Goal: Task Accomplishment & Management: Manage account settings

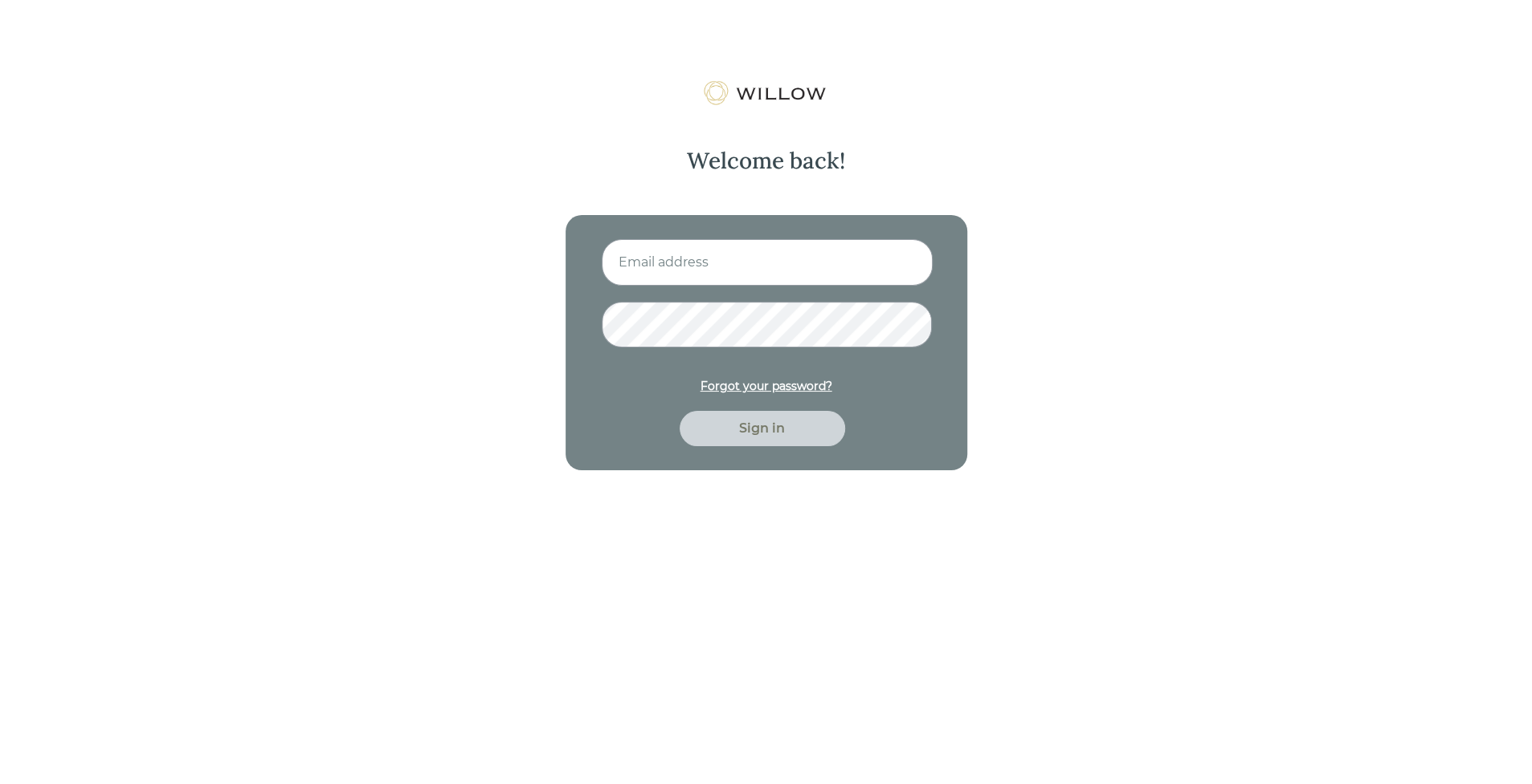
click at [670, 257] on input at bounding box center [767, 262] width 331 height 46
type input "[EMAIL_ADDRESS][PERSON_NAME][DOMAIN_NAME]"
click at [679, 411] on button "Sign in" at bounding box center [762, 428] width 166 height 36
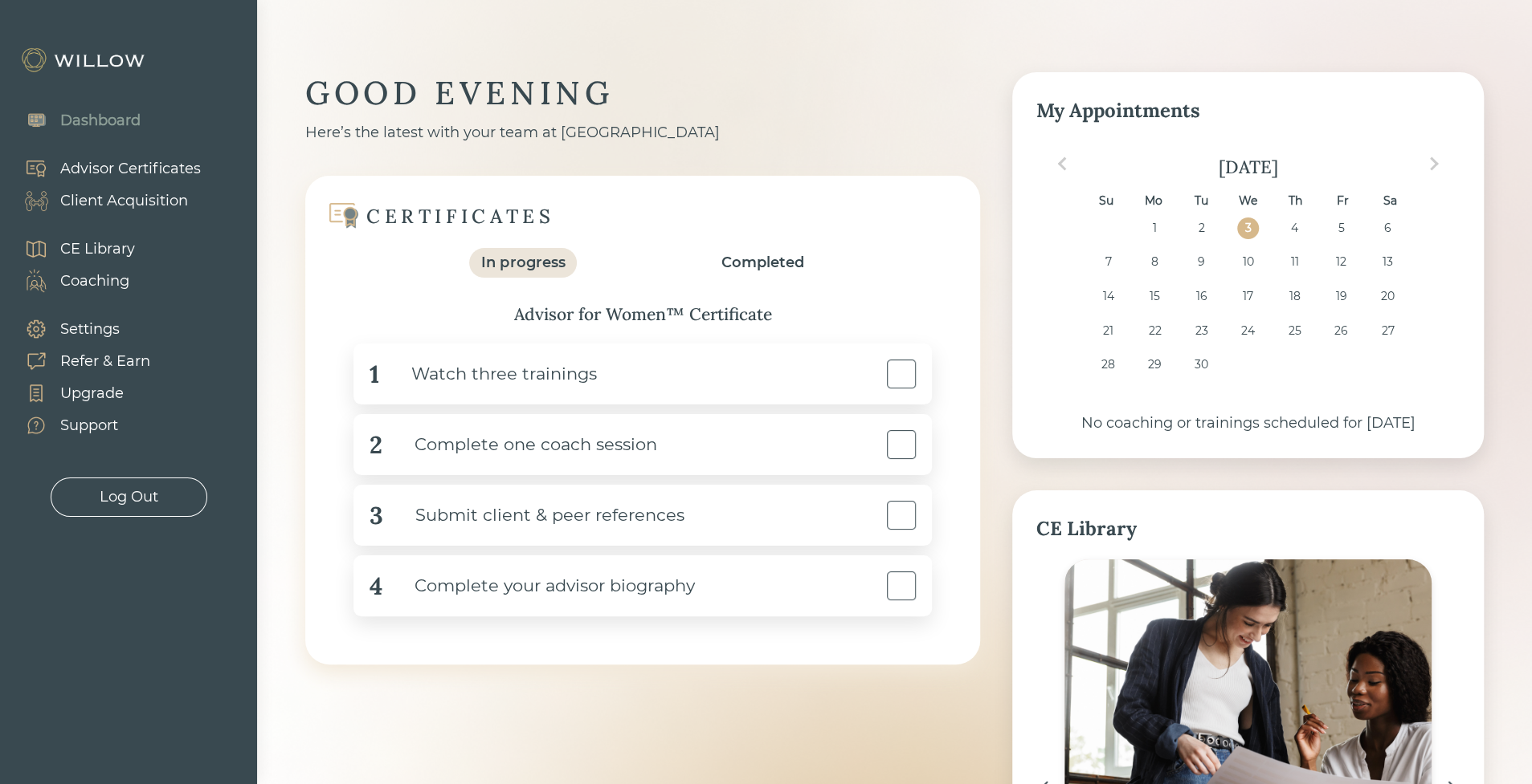
click at [116, 202] on div "Client Acquisition" at bounding box center [123, 201] width 127 height 21
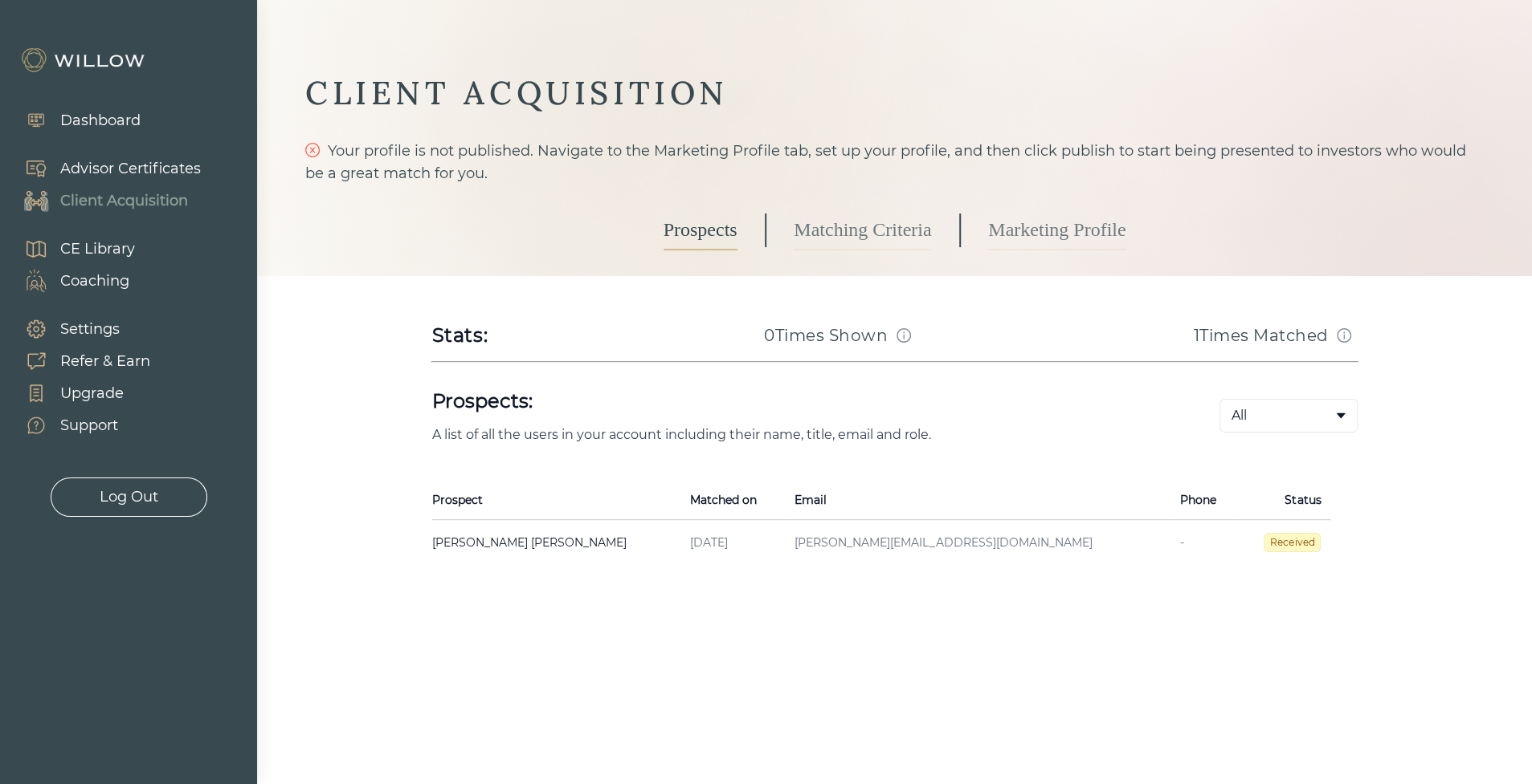
click at [835, 228] on link "Matching Criteria" at bounding box center [862, 230] width 137 height 41
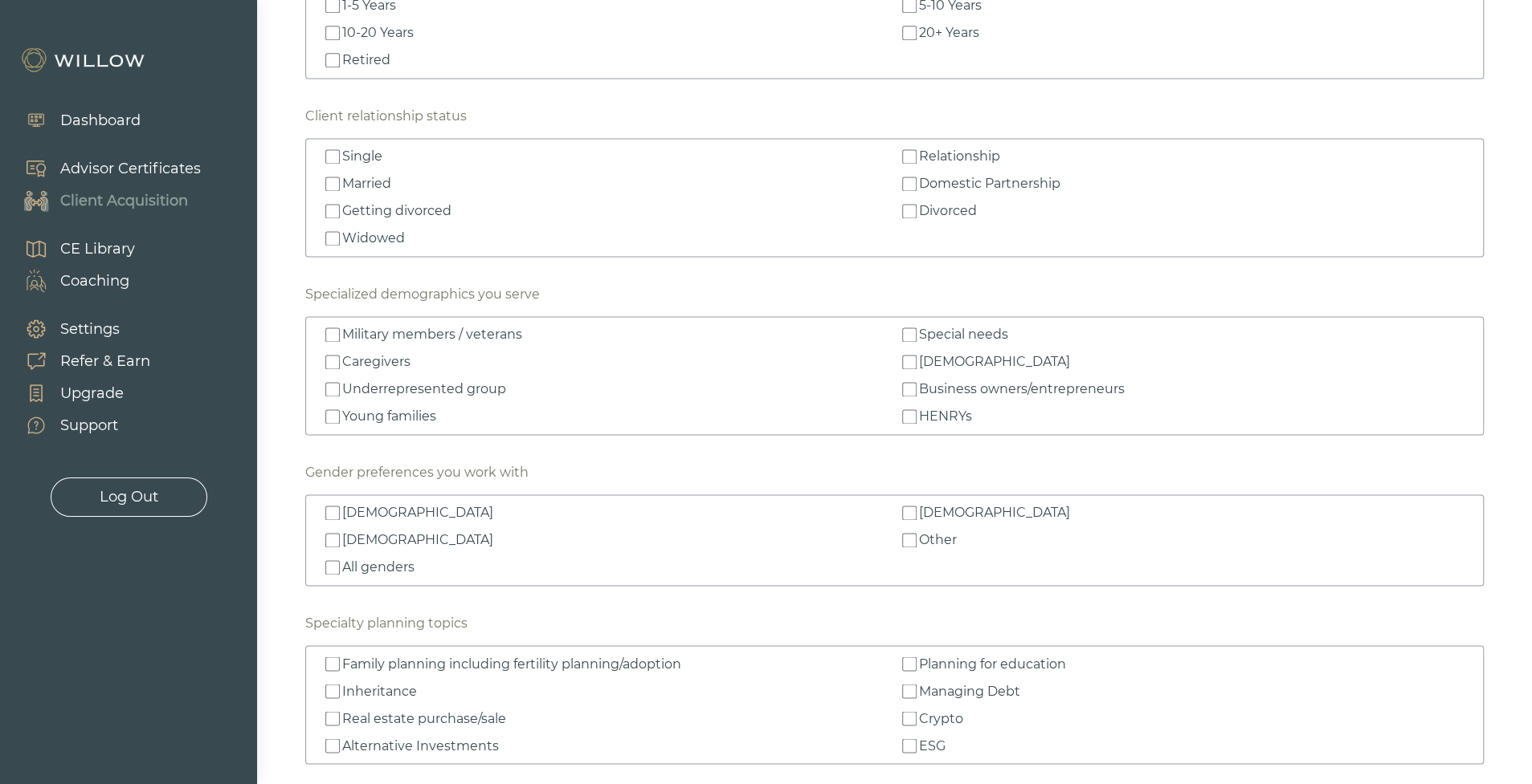
scroll to position [1664, 0]
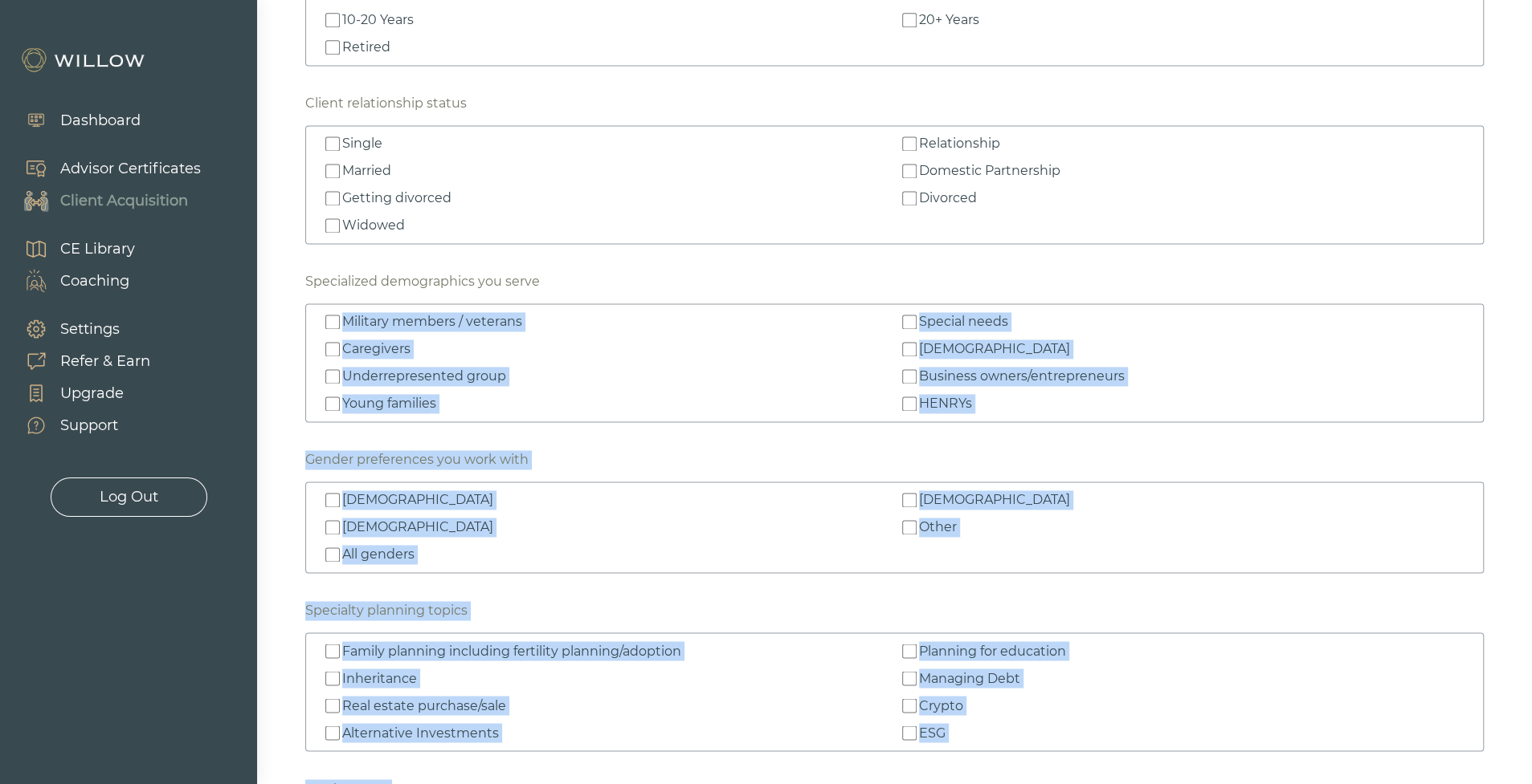
drag, startPoint x: 555, startPoint y: 276, endPoint x: 301, endPoint y: 279, distance: 254.0
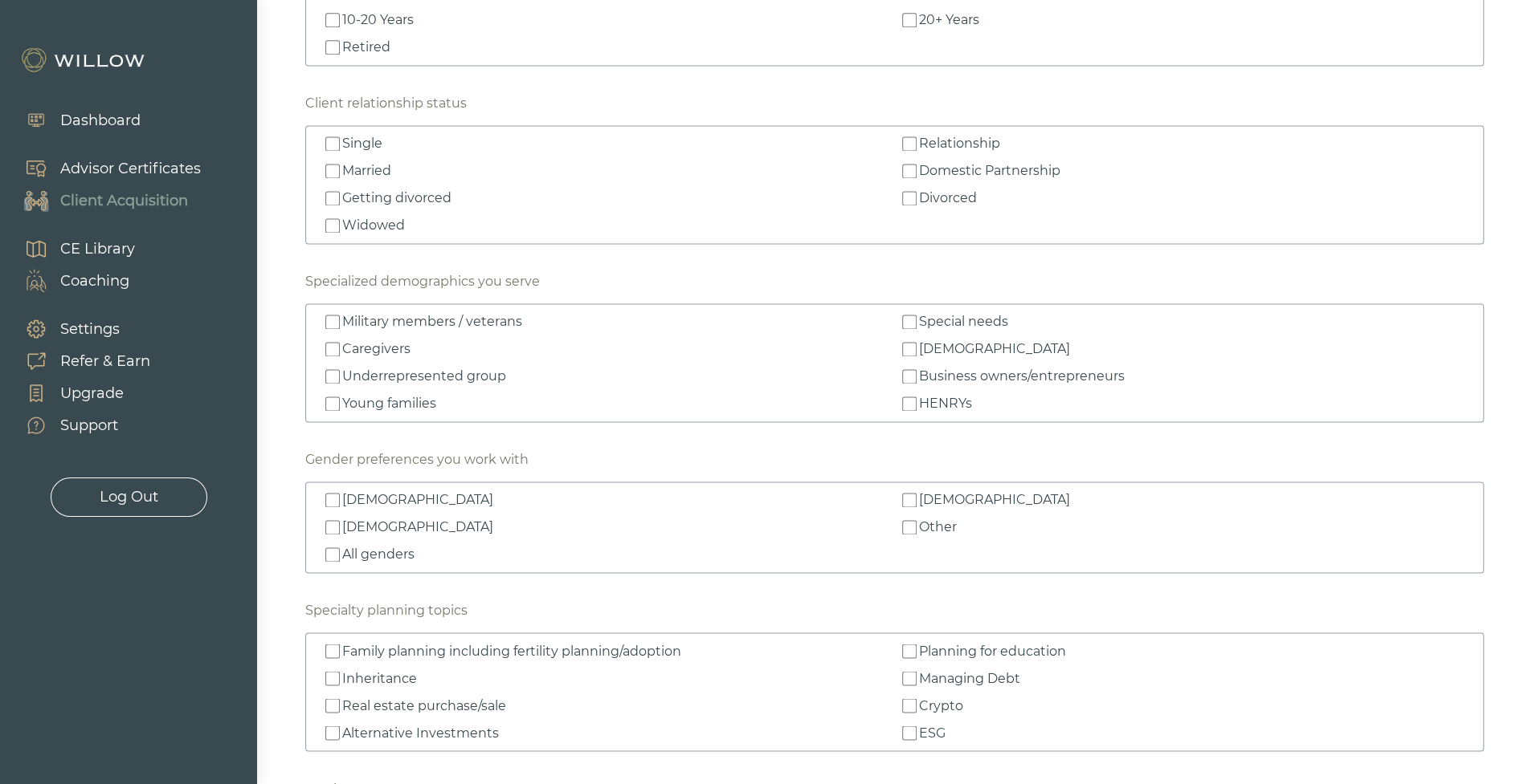
click at [307, 277] on div "Specialized demographics you serve" at bounding box center [422, 282] width 234 height 19
drag, startPoint x: 307, startPoint y: 277, endPoint x: 561, endPoint y: 286, distance: 254.2
copy div "Specialized demographics you serve"
